Goal: Task Accomplishment & Management: Use online tool/utility

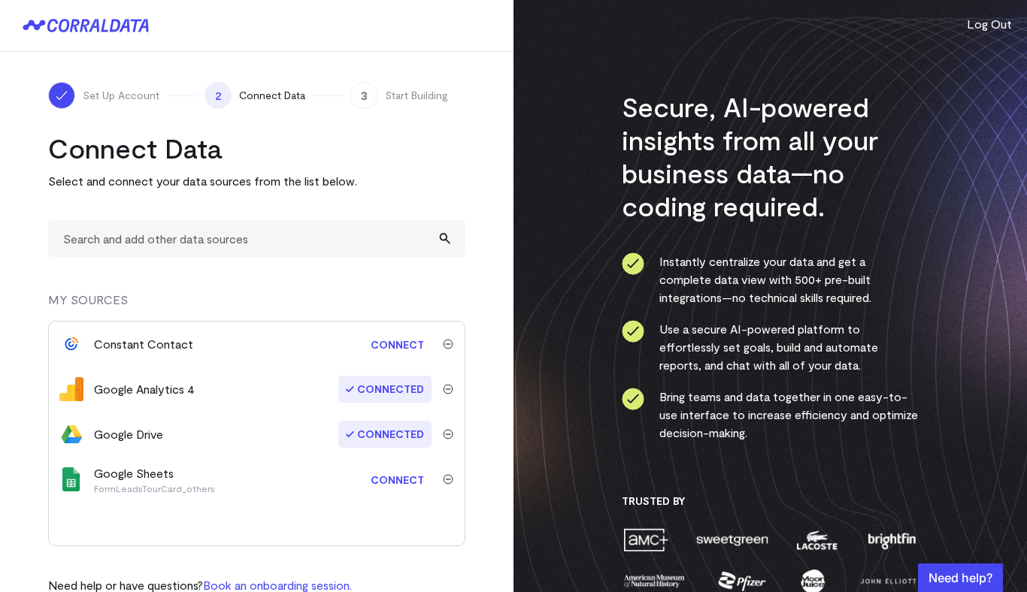
click at [395, 476] on link "Connect" at bounding box center [397, 480] width 68 height 28
click at [407, 477] on link "Connect" at bounding box center [397, 480] width 68 height 28
click at [449, 479] on img "submit" at bounding box center [448, 479] width 11 height 11
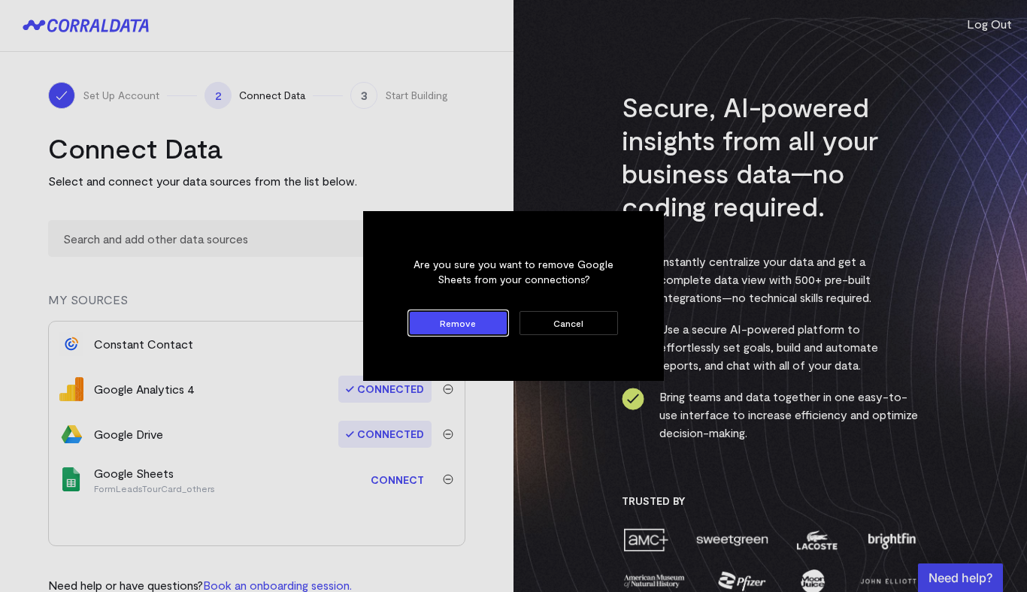
click at [446, 323] on button "Remove" at bounding box center [458, 323] width 98 height 24
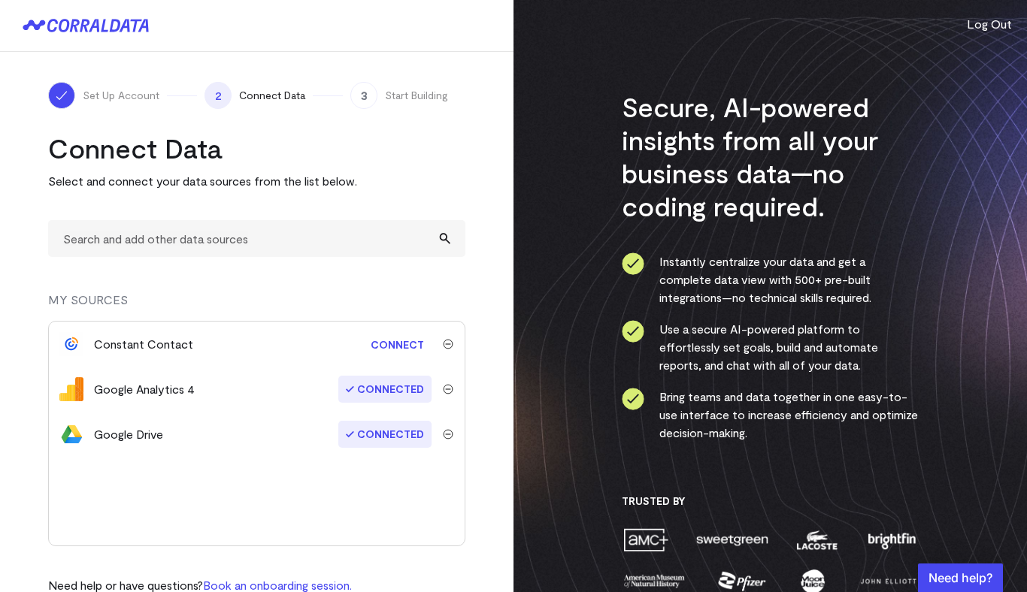
click at [444, 340] on img "submit" at bounding box center [448, 344] width 11 height 11
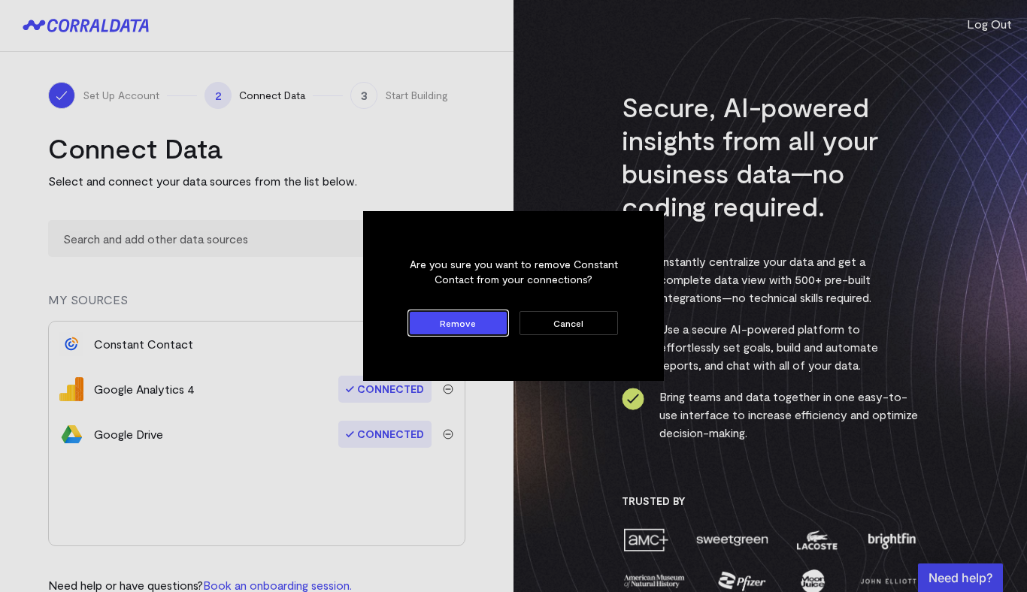
click at [452, 322] on button "Remove" at bounding box center [458, 323] width 98 height 24
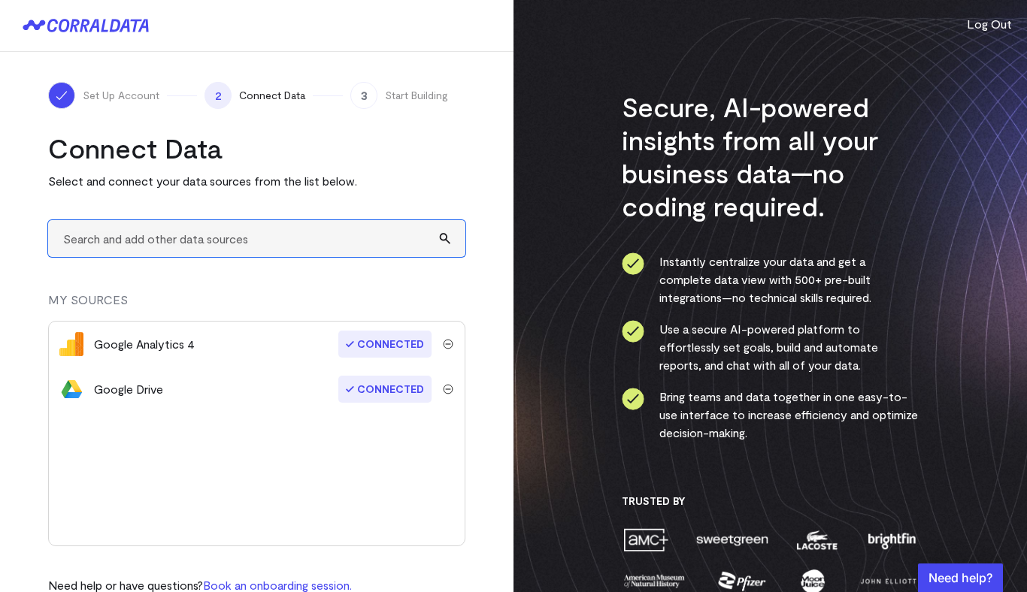
click at [188, 240] on input "text" at bounding box center [256, 238] width 417 height 37
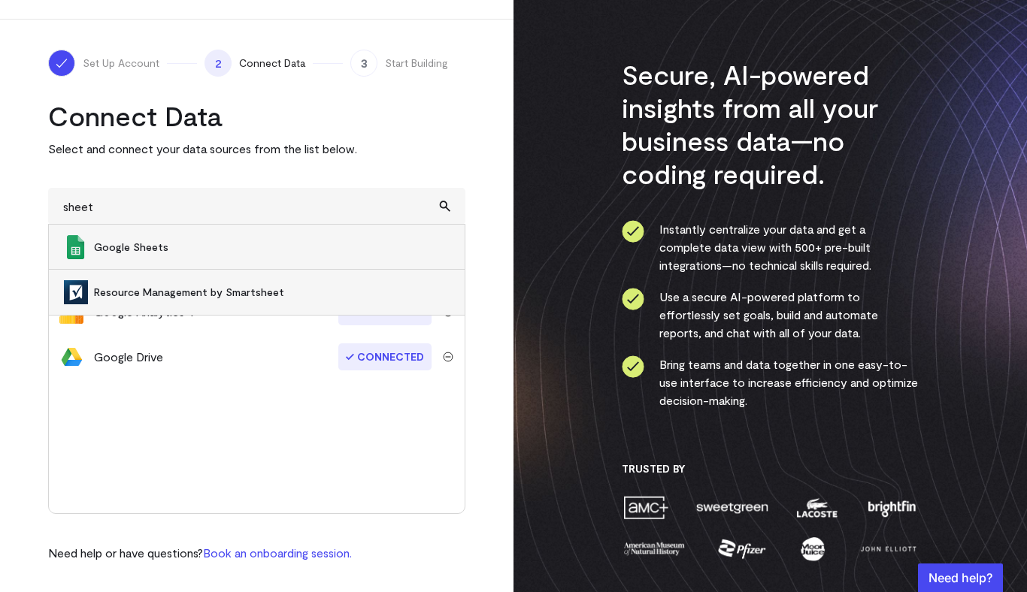
click at [147, 246] on span "Google Sheets" at bounding box center [271, 247] width 355 height 15
type input "Google Sheets"
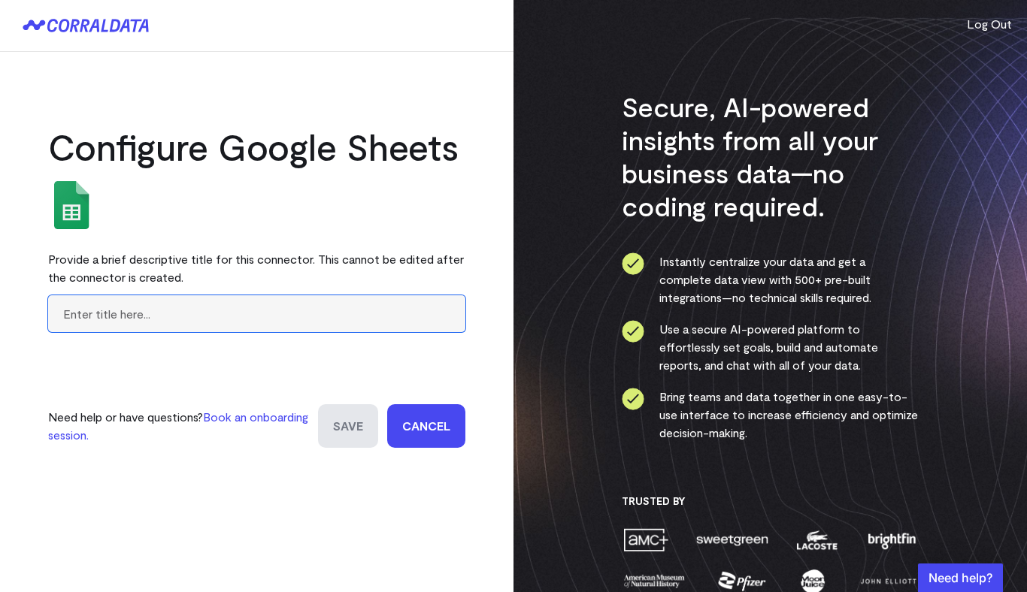
click at [207, 319] on input "text" at bounding box center [256, 313] width 417 height 37
click at [92, 312] on input "Tour Card" at bounding box center [256, 313] width 417 height 37
type input "TourCard"
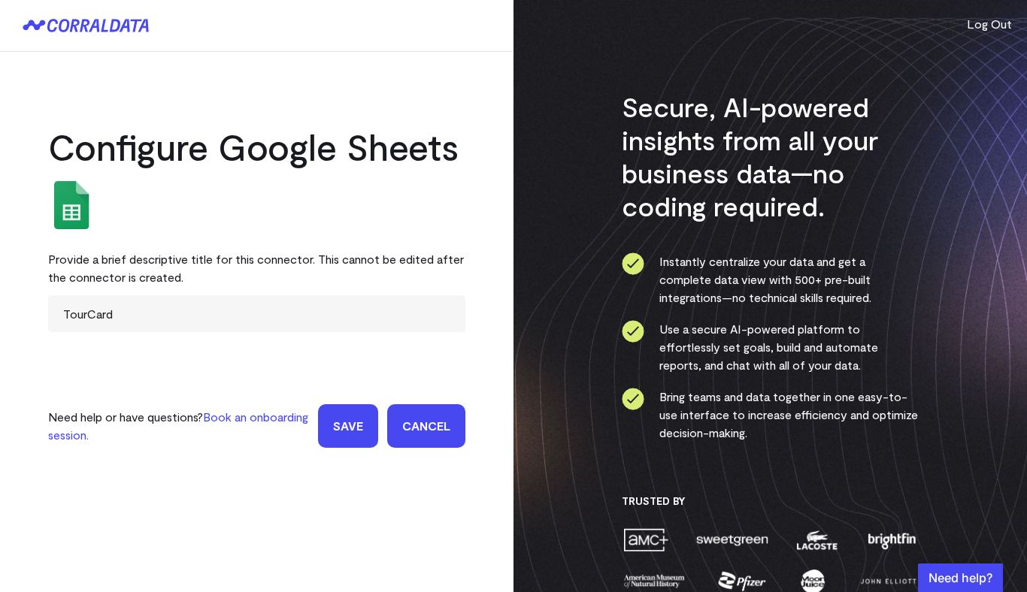
click at [349, 428] on input "Save" at bounding box center [348, 426] width 60 height 44
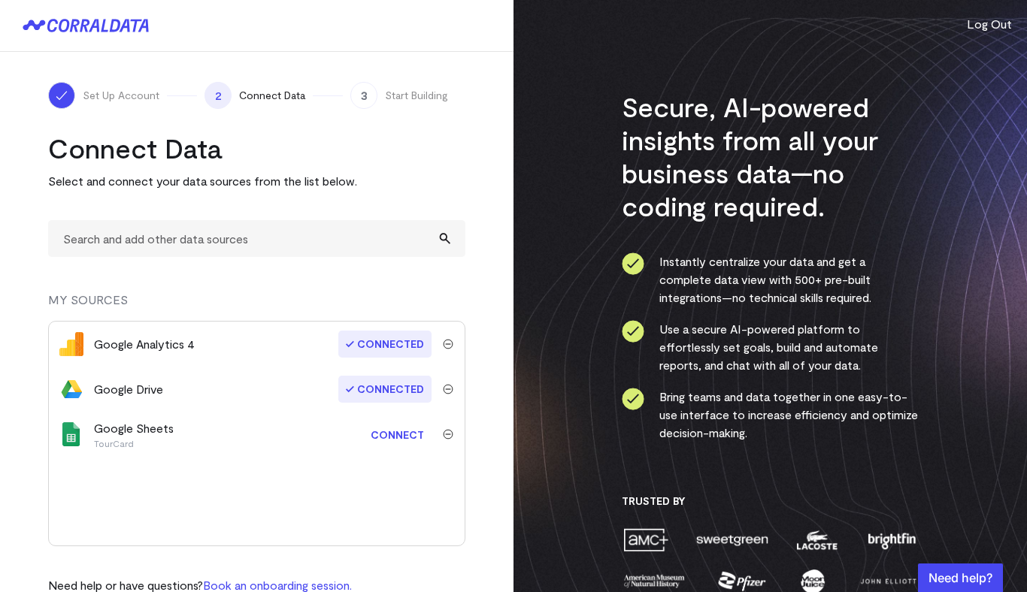
click at [401, 431] on link "Connect" at bounding box center [397, 435] width 68 height 28
click at [401, 435] on link "Connect" at bounding box center [397, 435] width 68 height 28
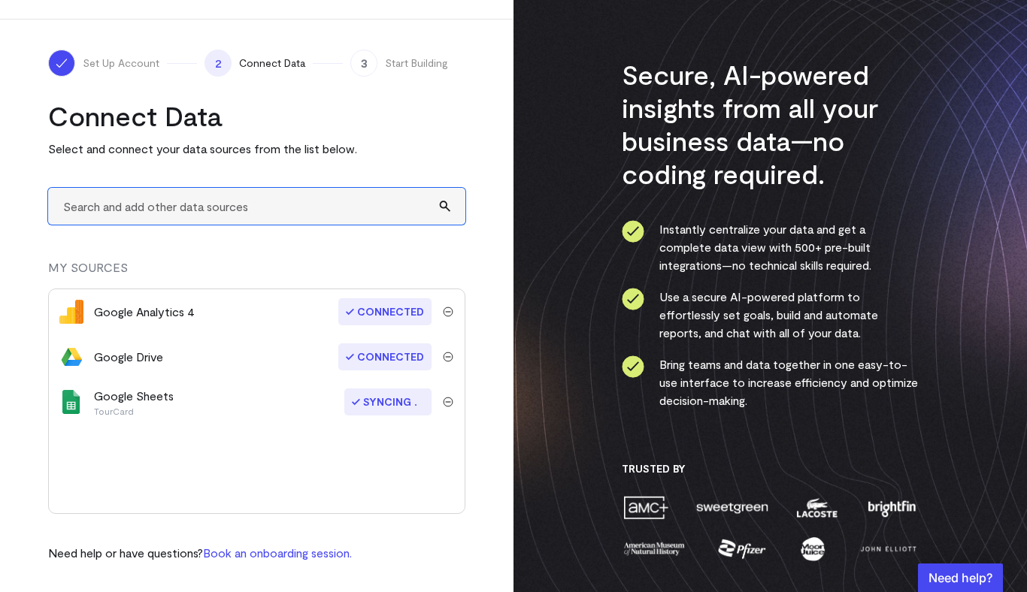
click at [265, 203] on input "text" at bounding box center [256, 206] width 417 height 37
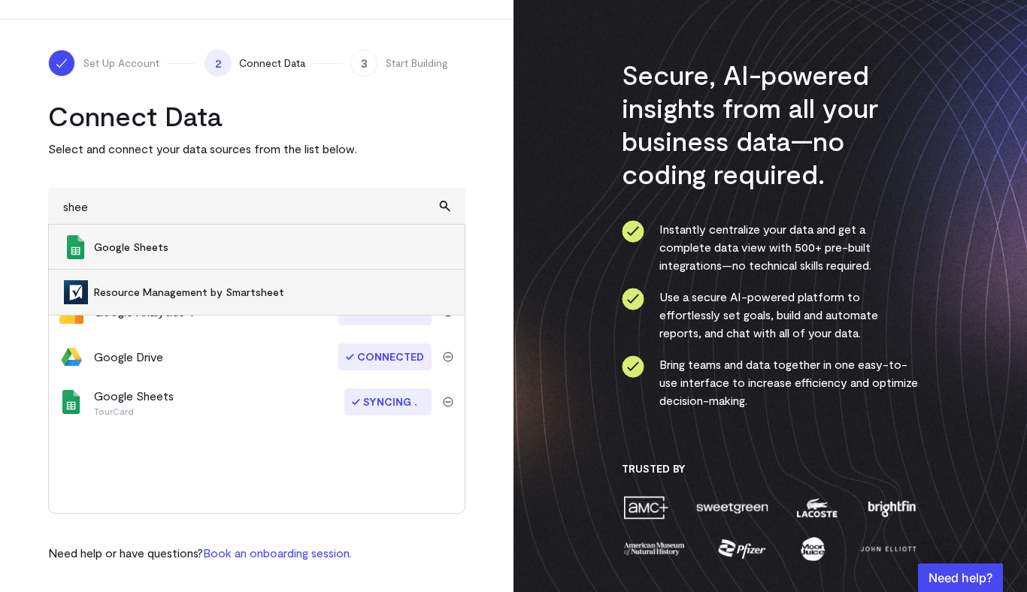
click at [164, 249] on span "Google Sheets" at bounding box center [271, 247] width 355 height 15
type input "Google Sheets"
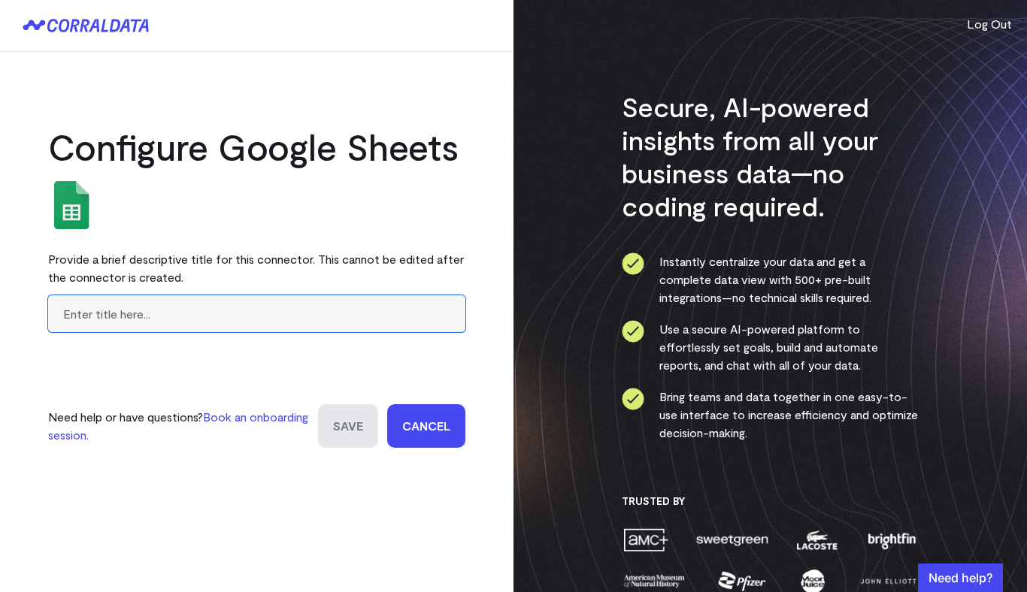
click at [199, 319] on input "text" at bounding box center [256, 313] width 417 height 37
click at [131, 313] on input "Resignation Form" at bounding box center [256, 313] width 417 height 37
type input "Resignation Form"
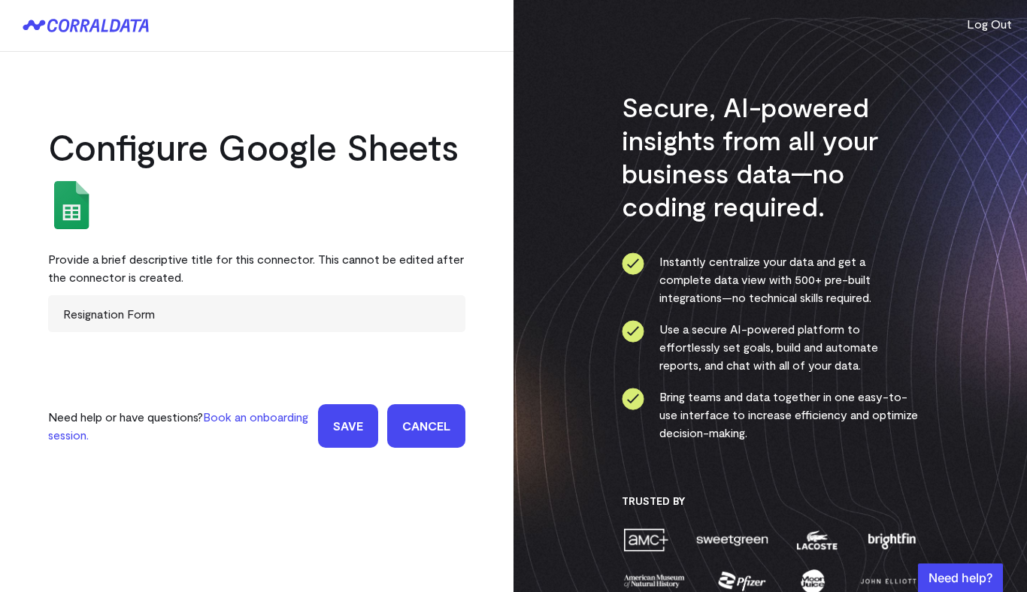
click at [338, 423] on input "Save" at bounding box center [348, 426] width 60 height 44
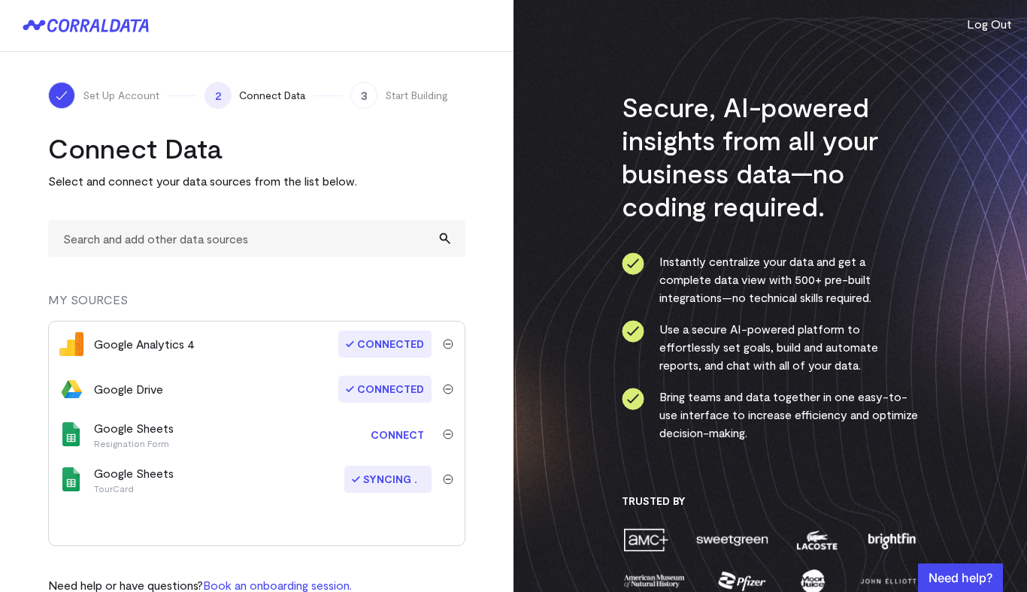
click at [383, 432] on link "Connect" at bounding box center [397, 435] width 68 height 28
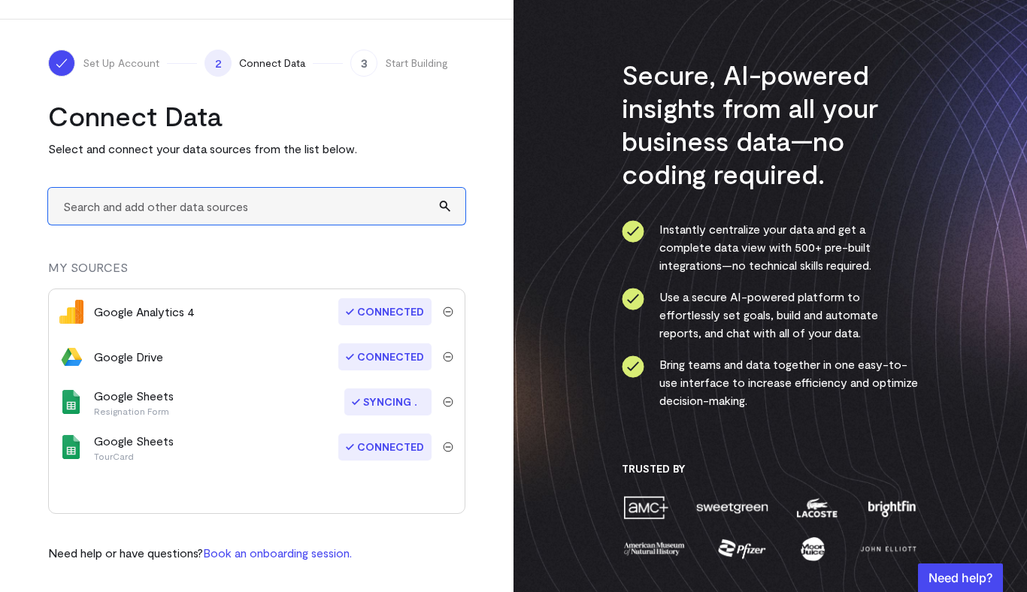
click at [345, 201] on input "text" at bounding box center [256, 206] width 417 height 37
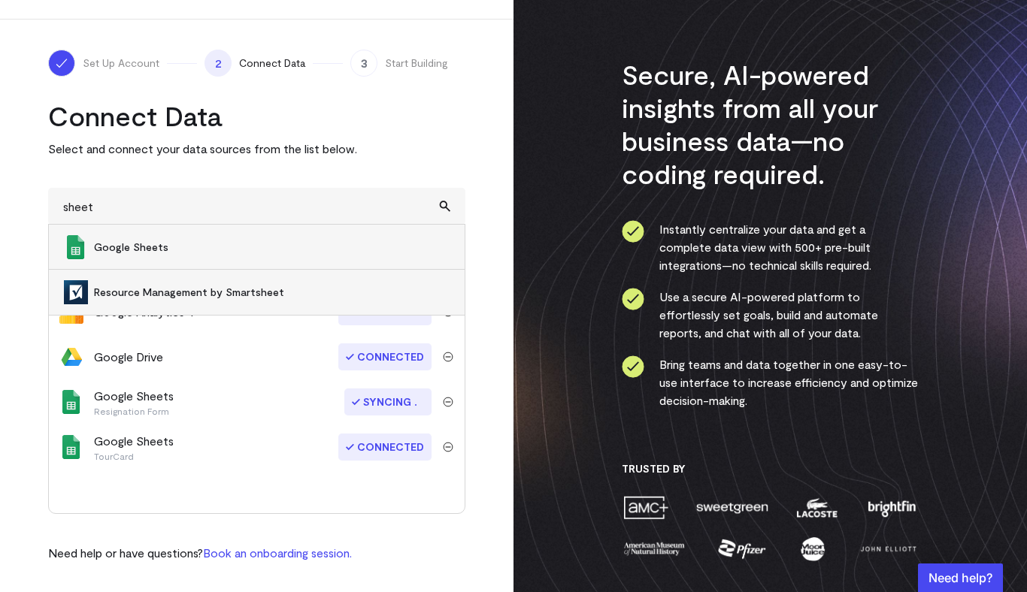
click at [137, 247] on span "Google Sheets" at bounding box center [271, 247] width 355 height 15
type input "Google Sheets"
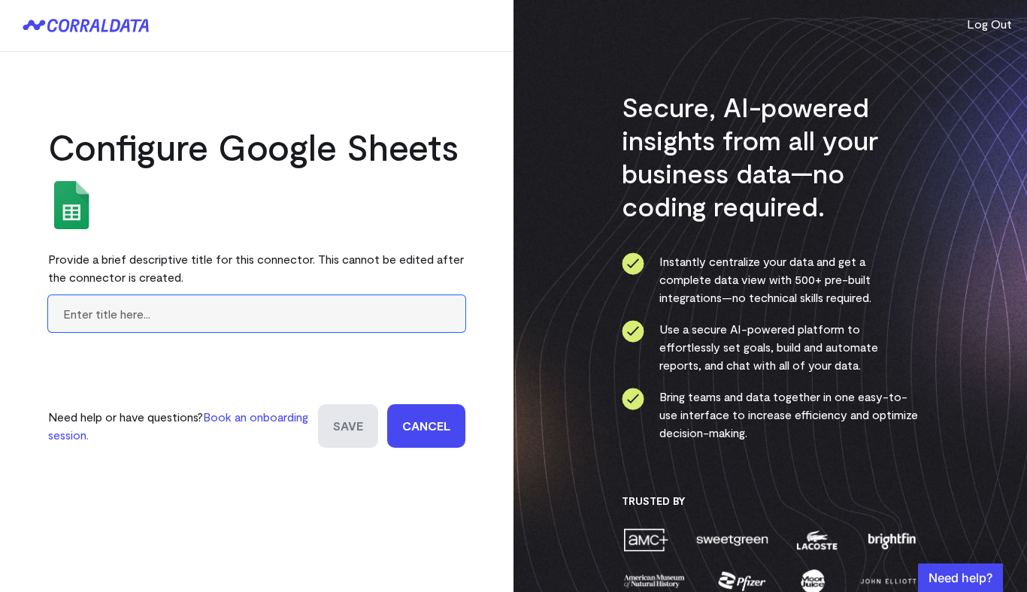
click at [228, 315] on input "text" at bounding box center [256, 313] width 417 height 37
type input "Rate Request"
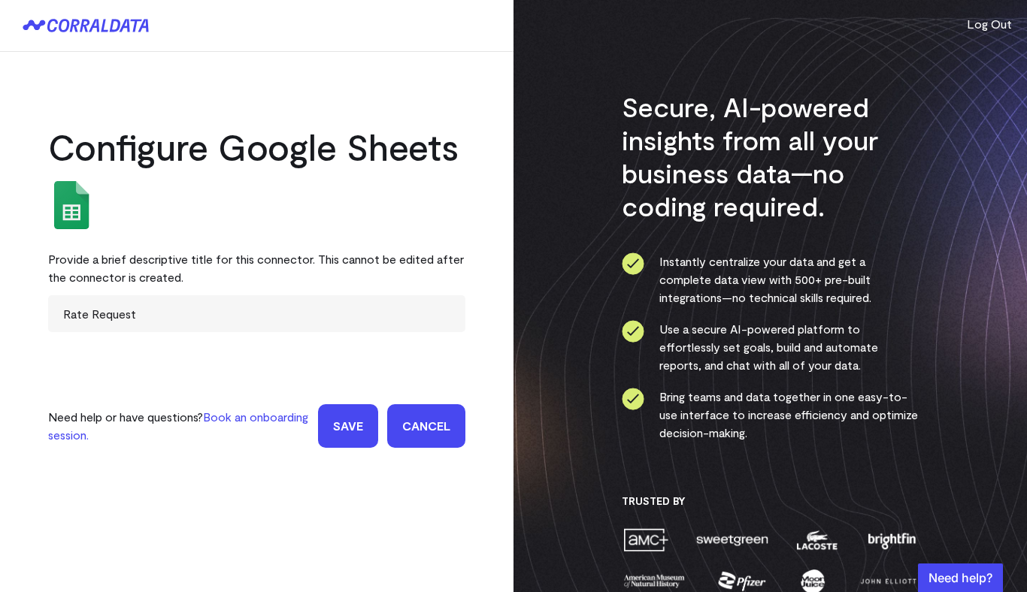
click at [340, 416] on input "Save" at bounding box center [348, 426] width 60 height 44
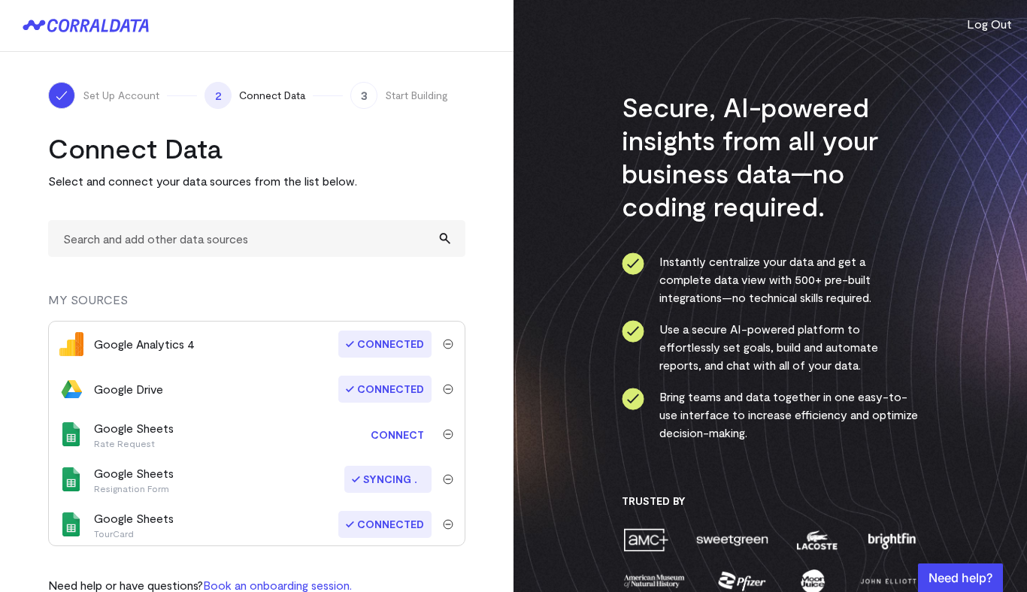
scroll to position [2, 0]
click at [407, 438] on link "Connect" at bounding box center [397, 433] width 68 height 28
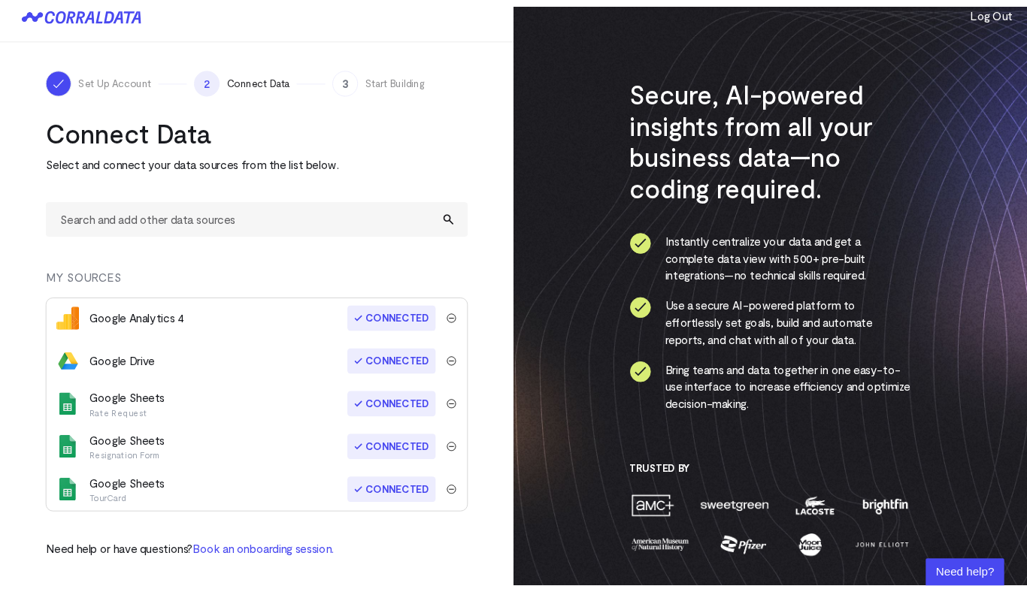
scroll to position [32, 0]
